Goal: Find specific page/section: Find specific page/section

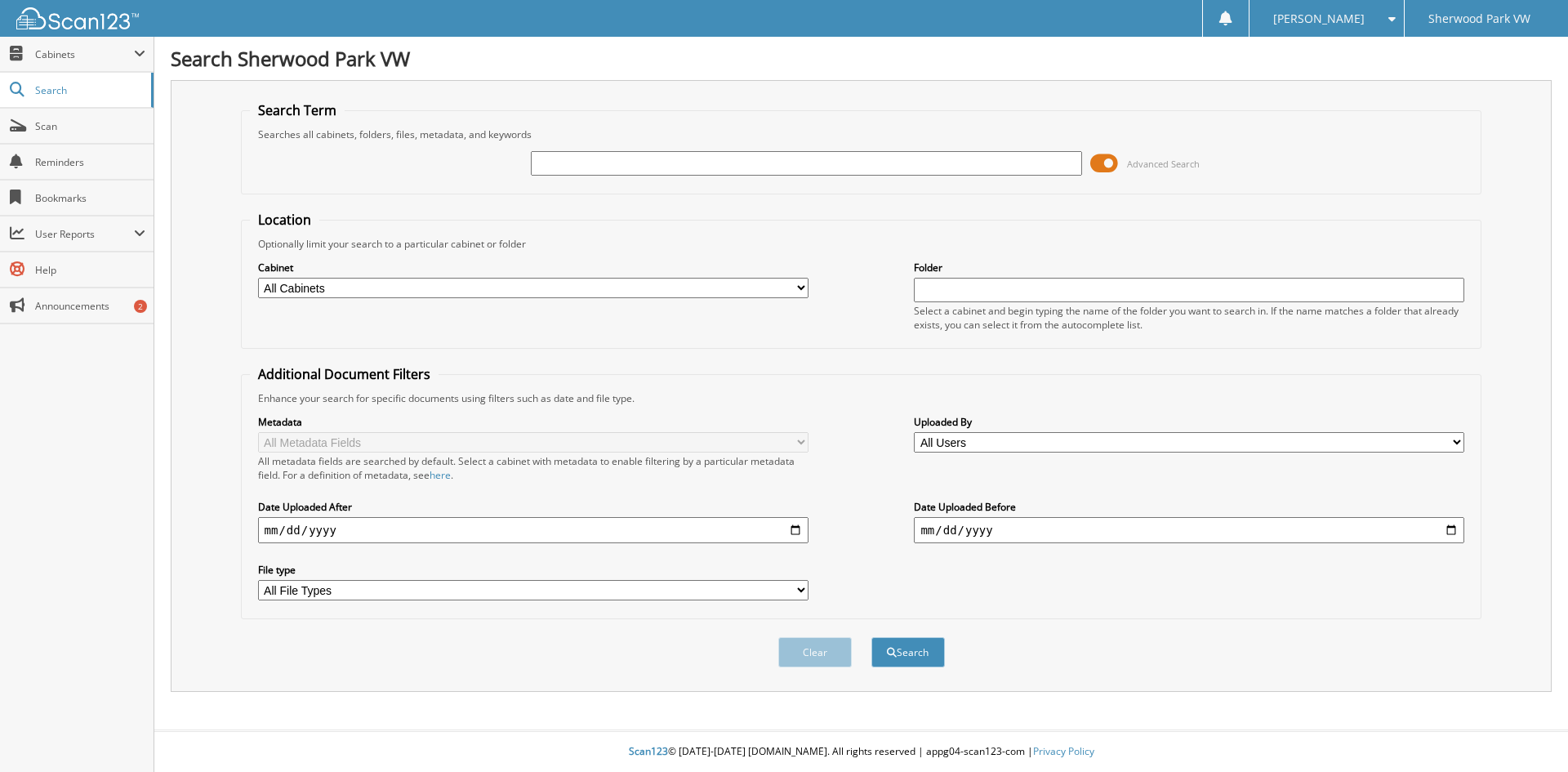
click at [645, 162] on input "text" at bounding box center [806, 163] width 550 height 24
type input "10109"
click at [871, 637] on button "Search" at bounding box center [908, 652] width 73 height 30
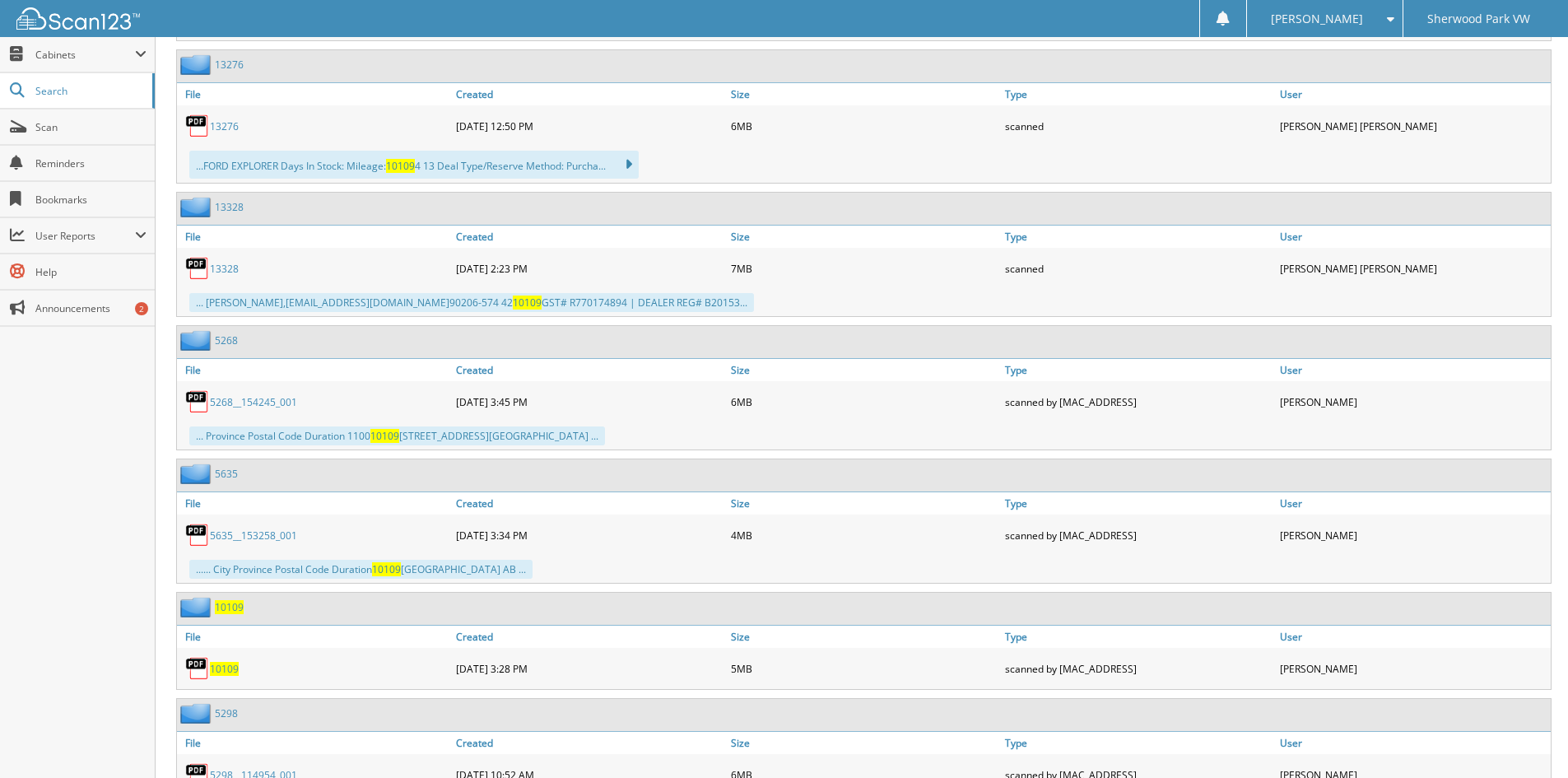
scroll to position [1387, 0]
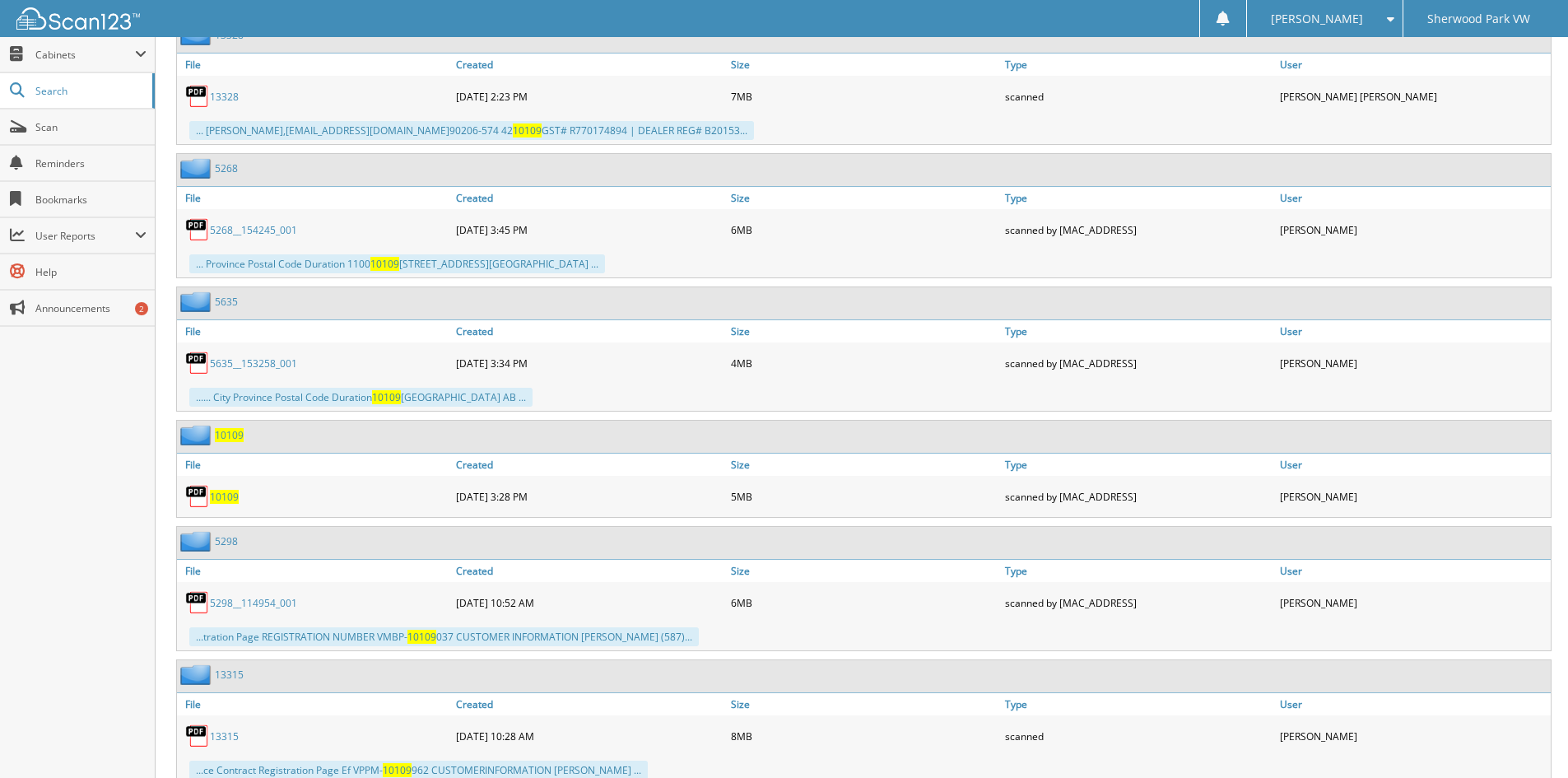
click at [221, 439] on span "10109" at bounding box center [229, 434] width 28 height 14
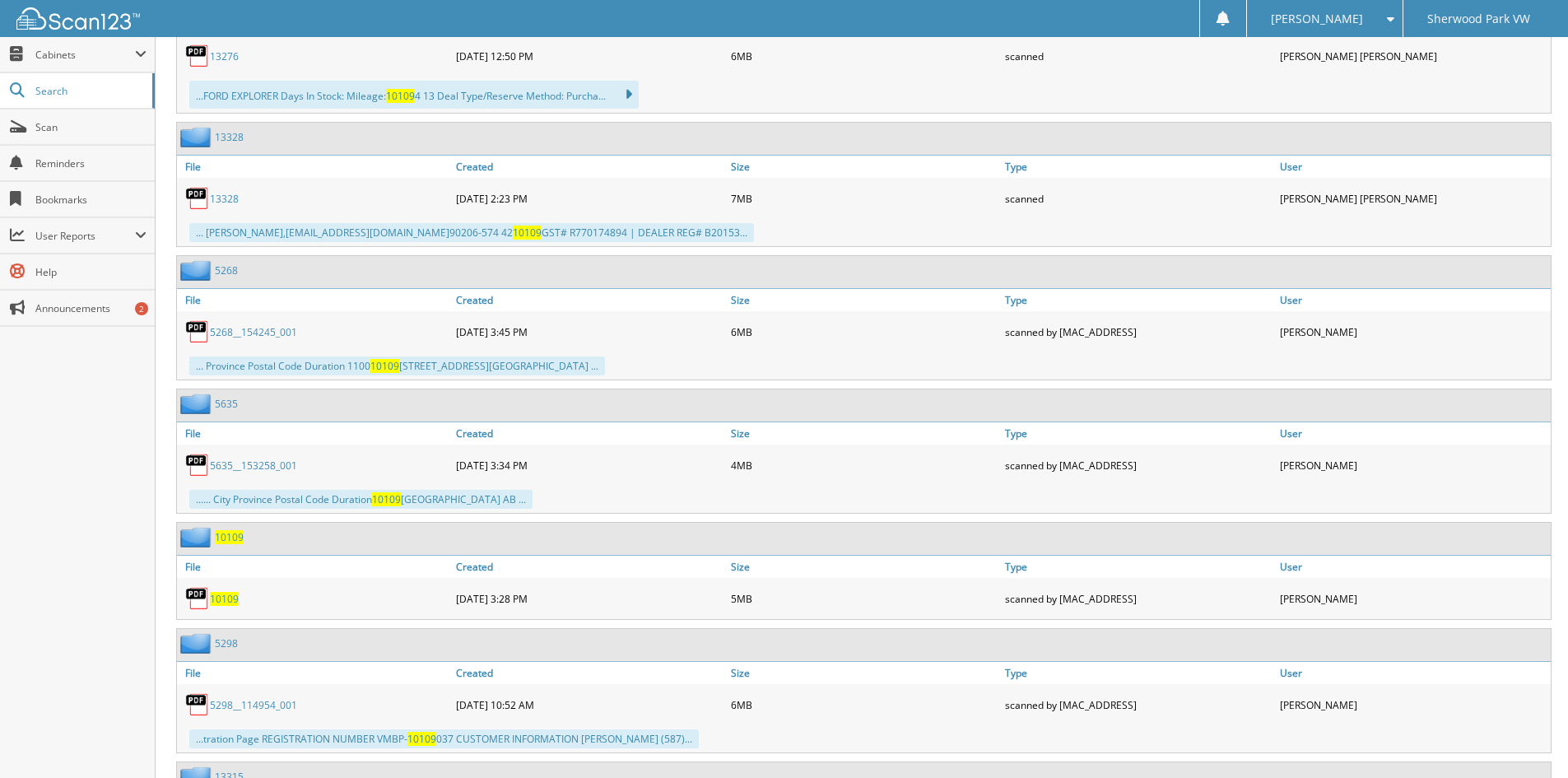
scroll to position [1400, 0]
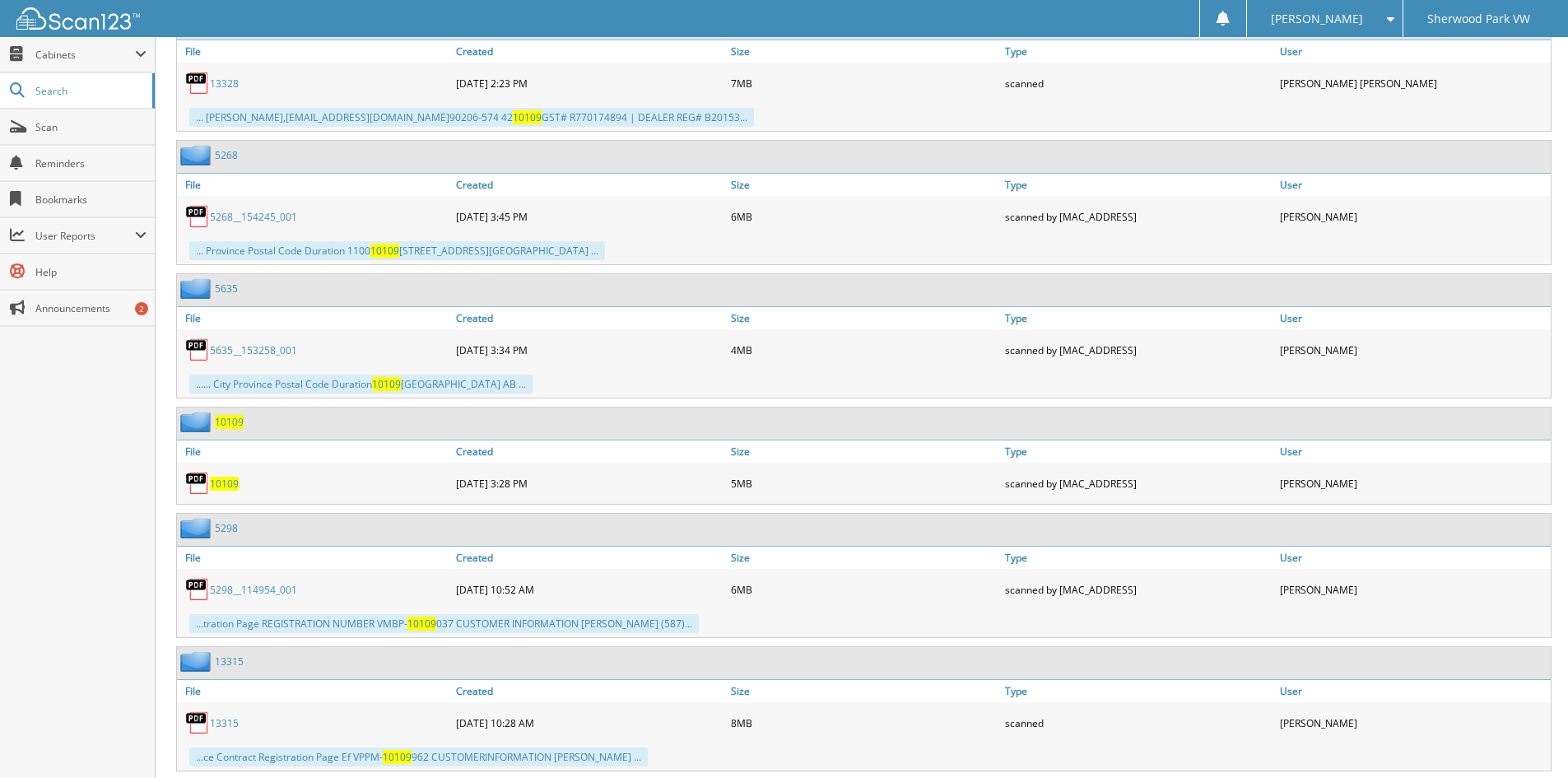
click at [224, 484] on span "10109" at bounding box center [224, 484] width 28 height 14
